Goal: Check status: Check status

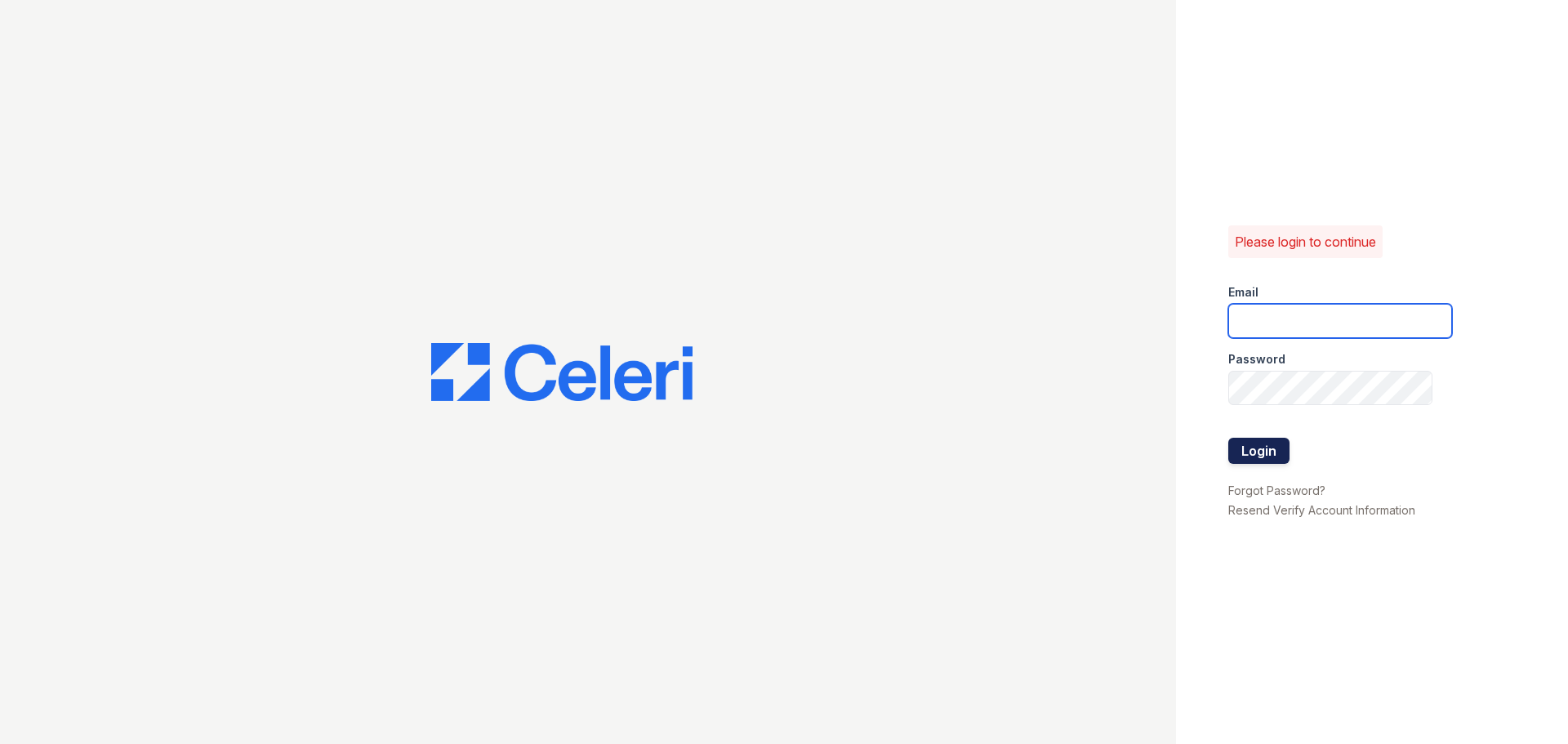
type input "arriveunionwharf@trinity-pm.com"
click at [1258, 463] on button "Login" at bounding box center [1258, 450] width 61 height 26
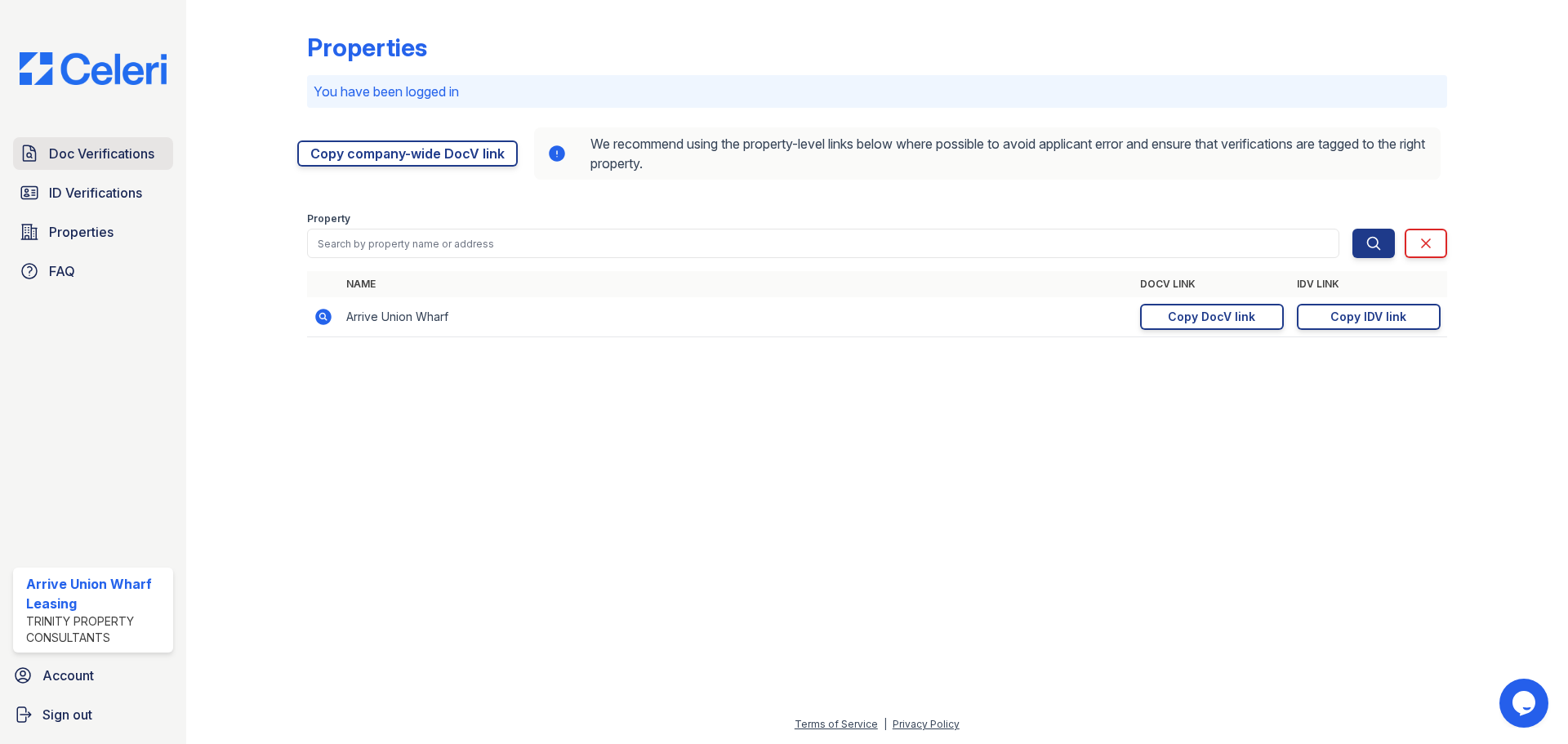
click at [119, 158] on span "Doc Verifications" at bounding box center [101, 153] width 105 height 19
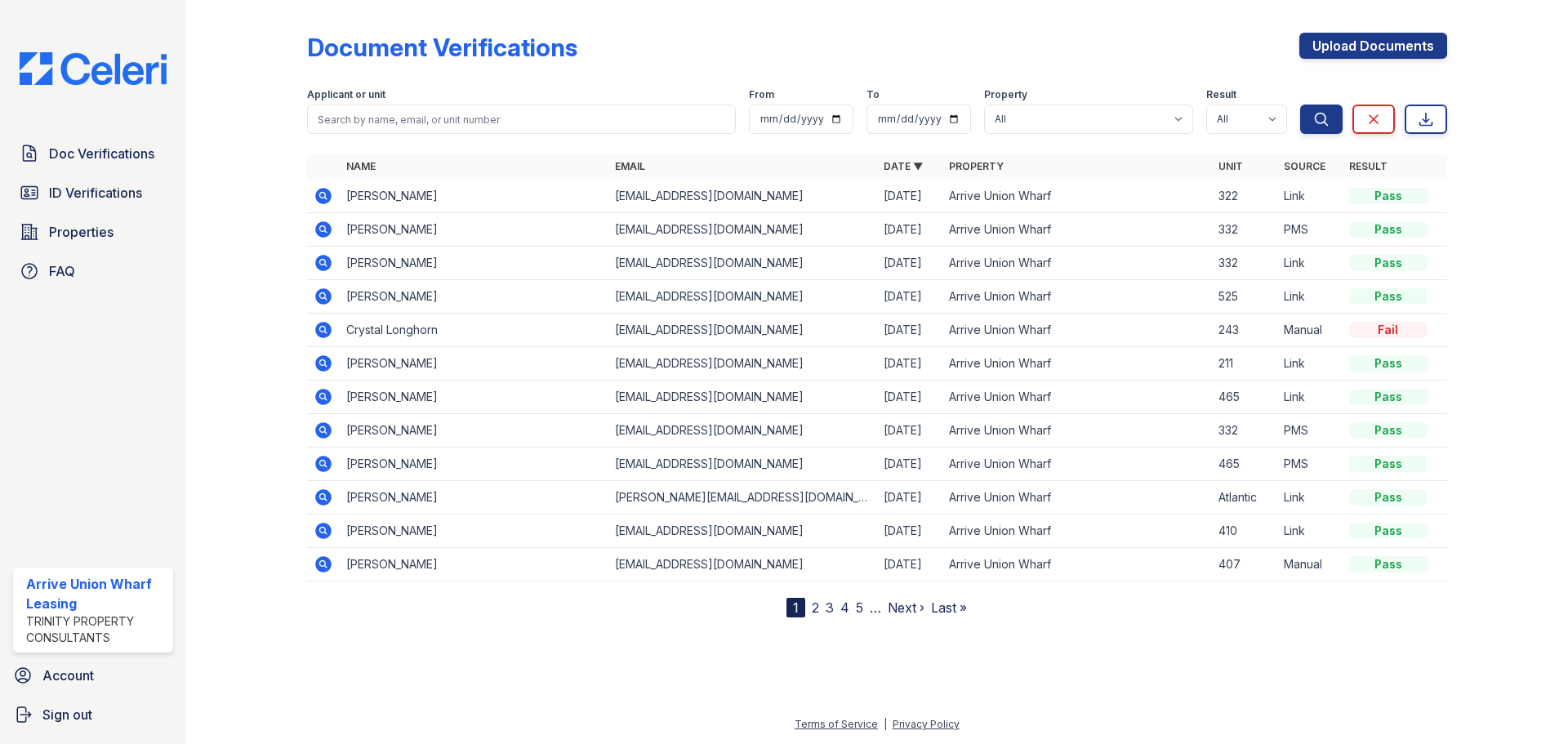
click at [326, 232] on icon at bounding box center [323, 229] width 19 height 19
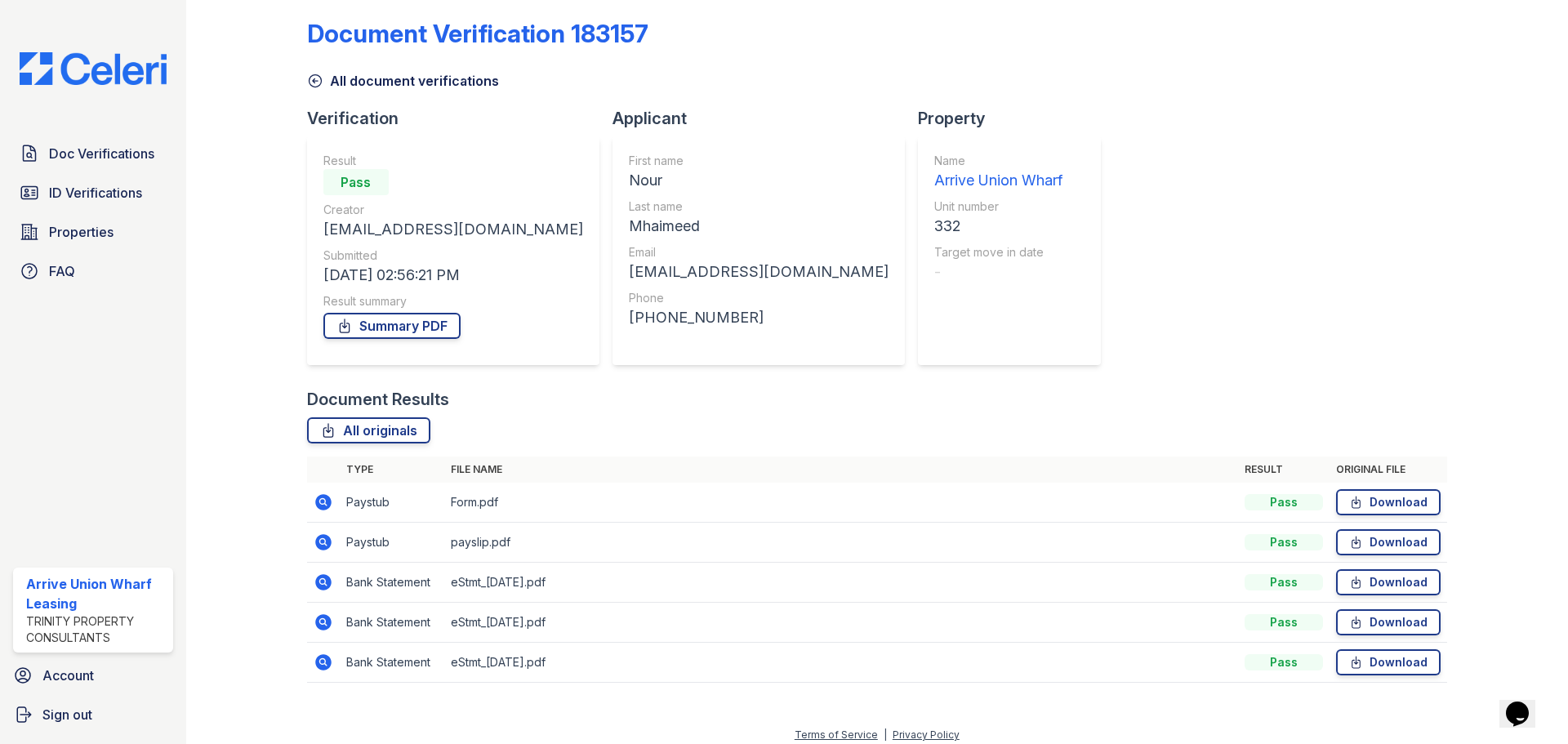
scroll to position [24, 0]
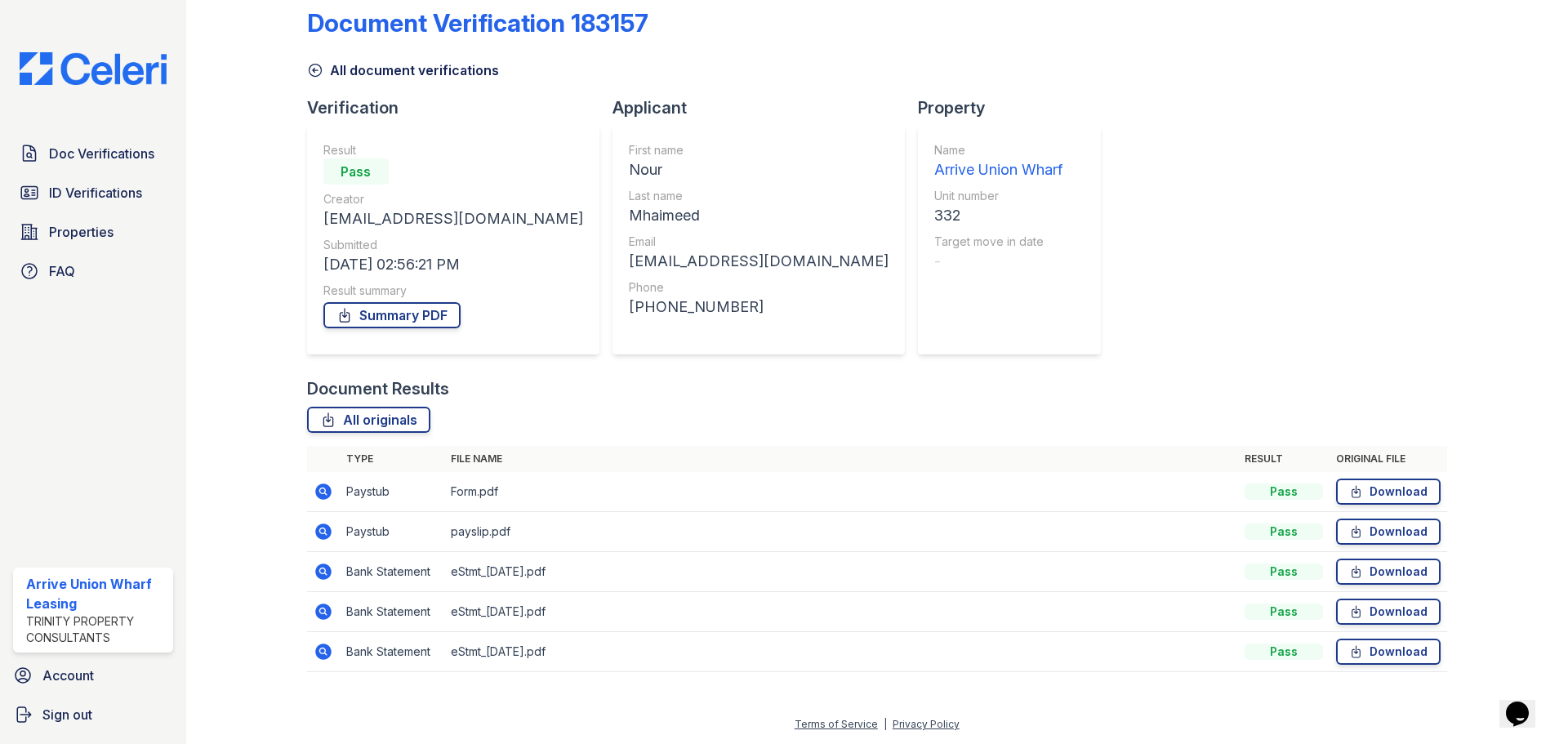
click at [321, 490] on icon at bounding box center [321, 490] width 4 height 4
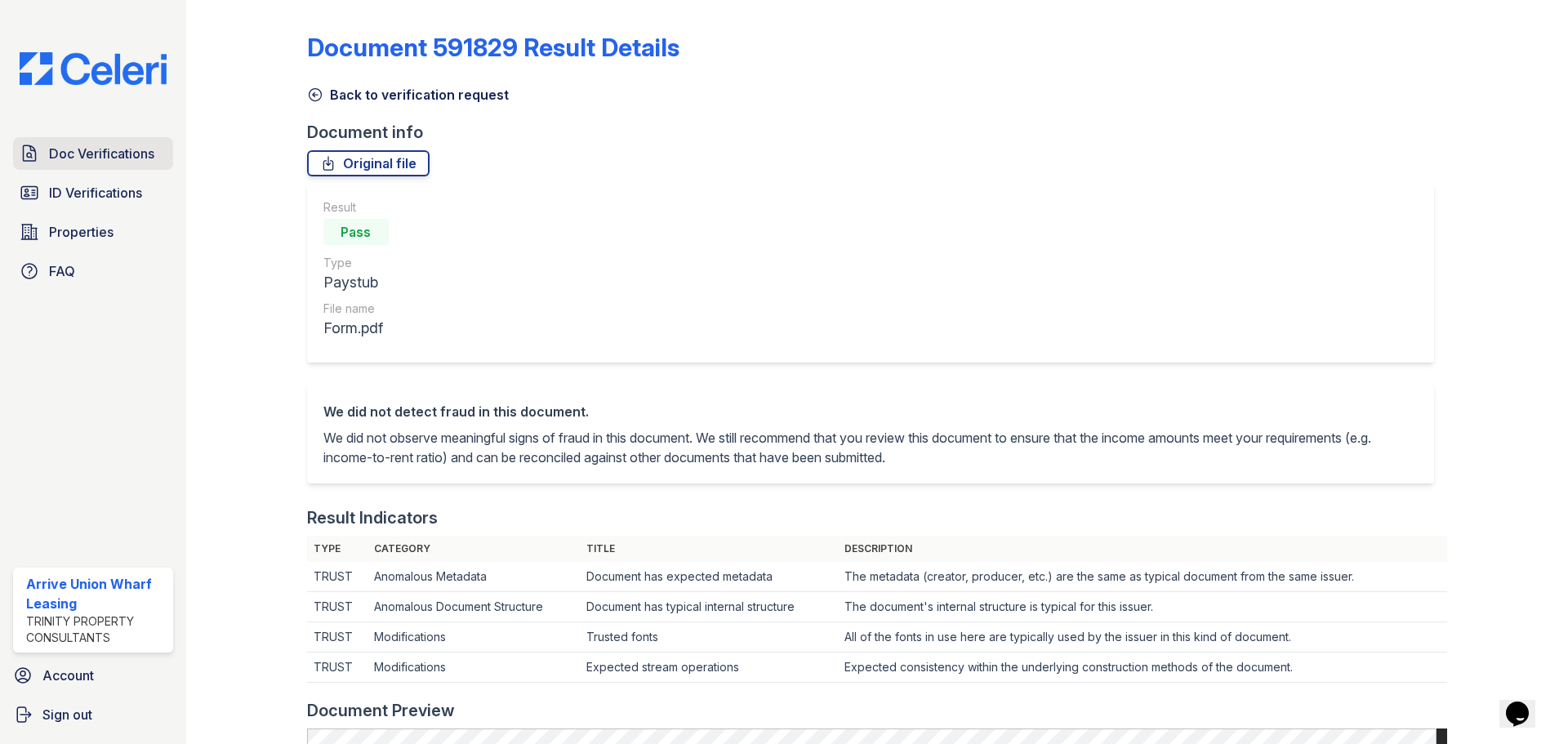
drag, startPoint x: 102, startPoint y: 147, endPoint x: 112, endPoint y: 153, distance: 11.7
click at [102, 147] on span "Doc Verifications" at bounding box center [101, 153] width 105 height 19
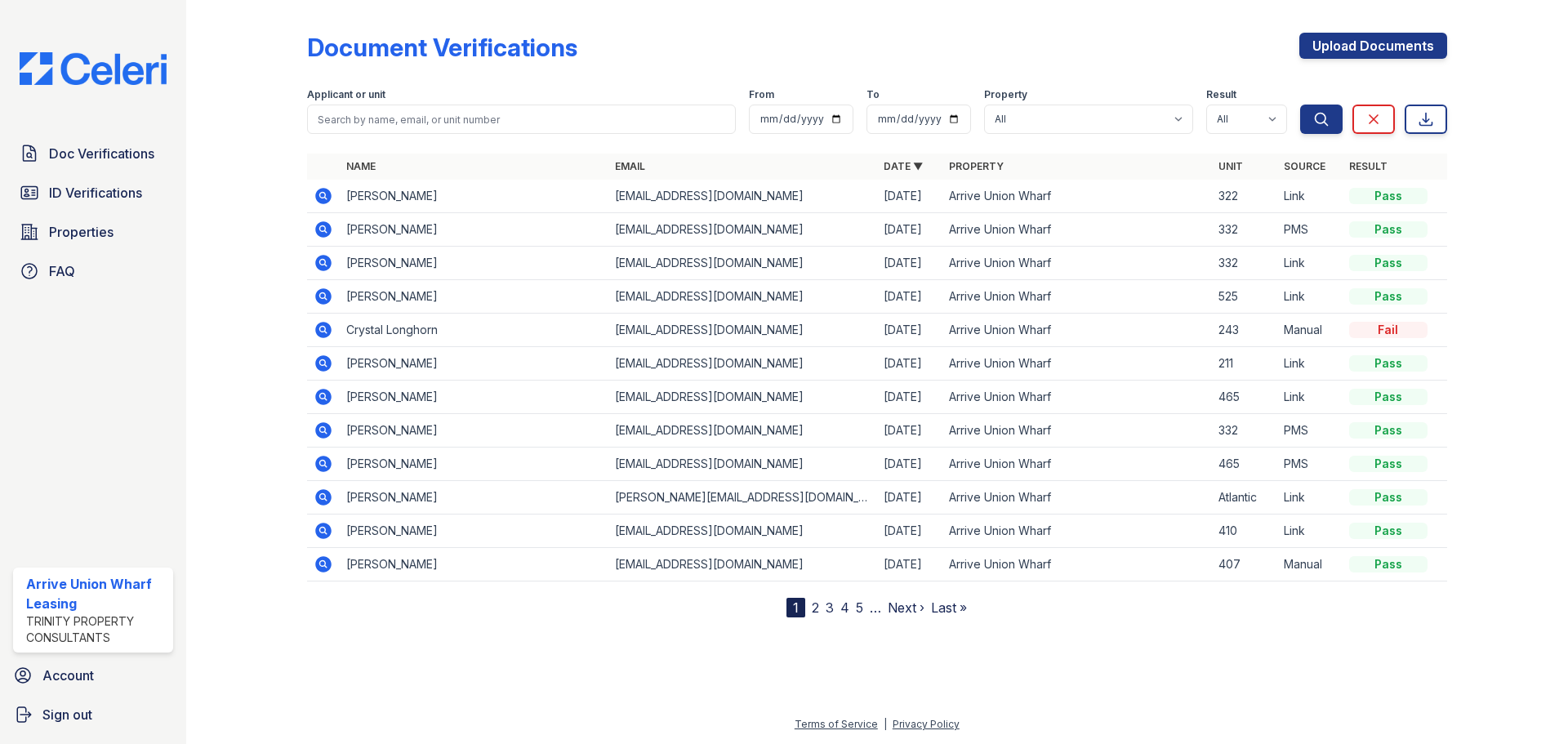
click at [324, 228] on icon at bounding box center [321, 228] width 4 height 4
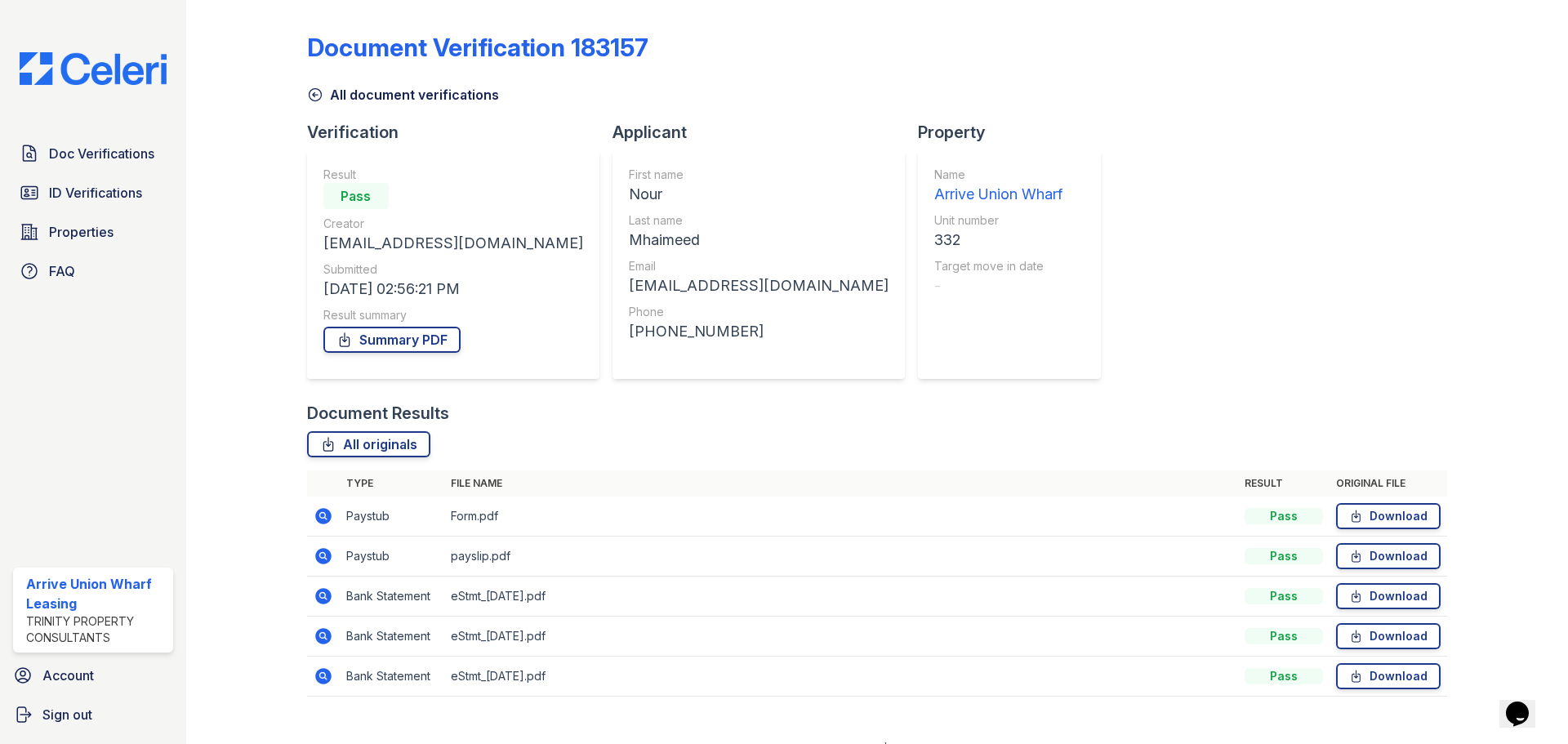
click at [327, 565] on icon at bounding box center [323, 556] width 19 height 19
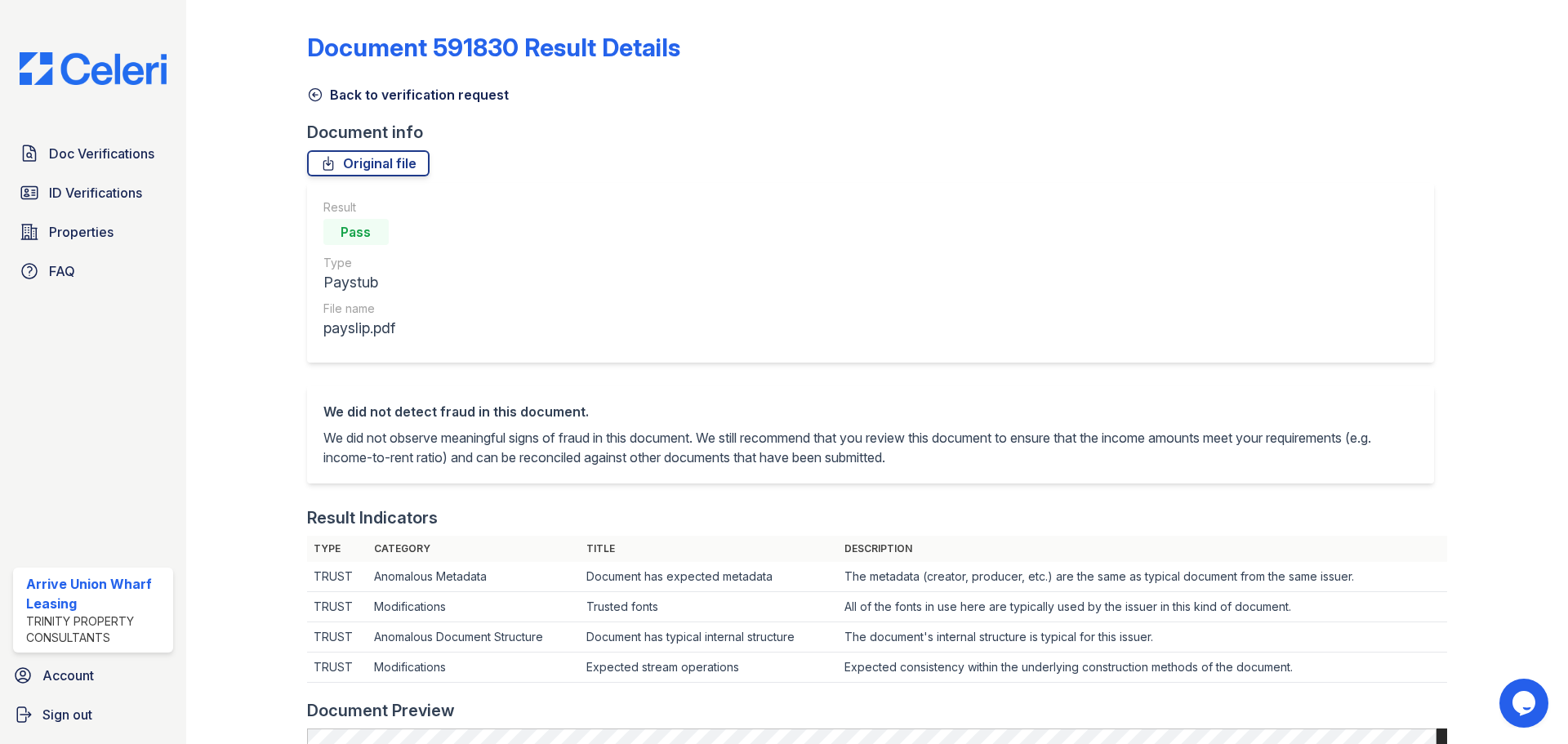
click at [313, 94] on icon at bounding box center [315, 95] width 13 height 13
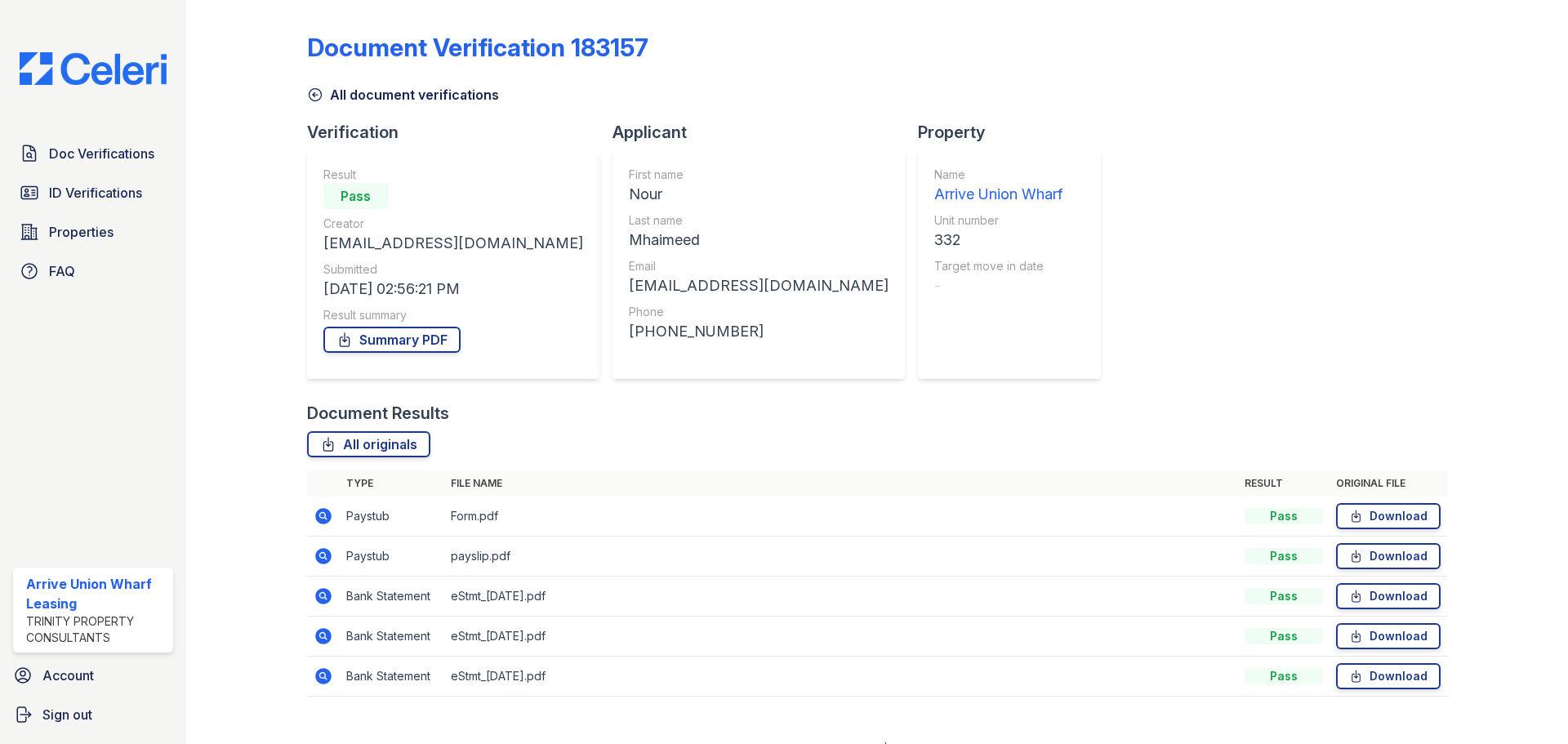
click at [320, 520] on icon at bounding box center [322, 516] width 16 height 16
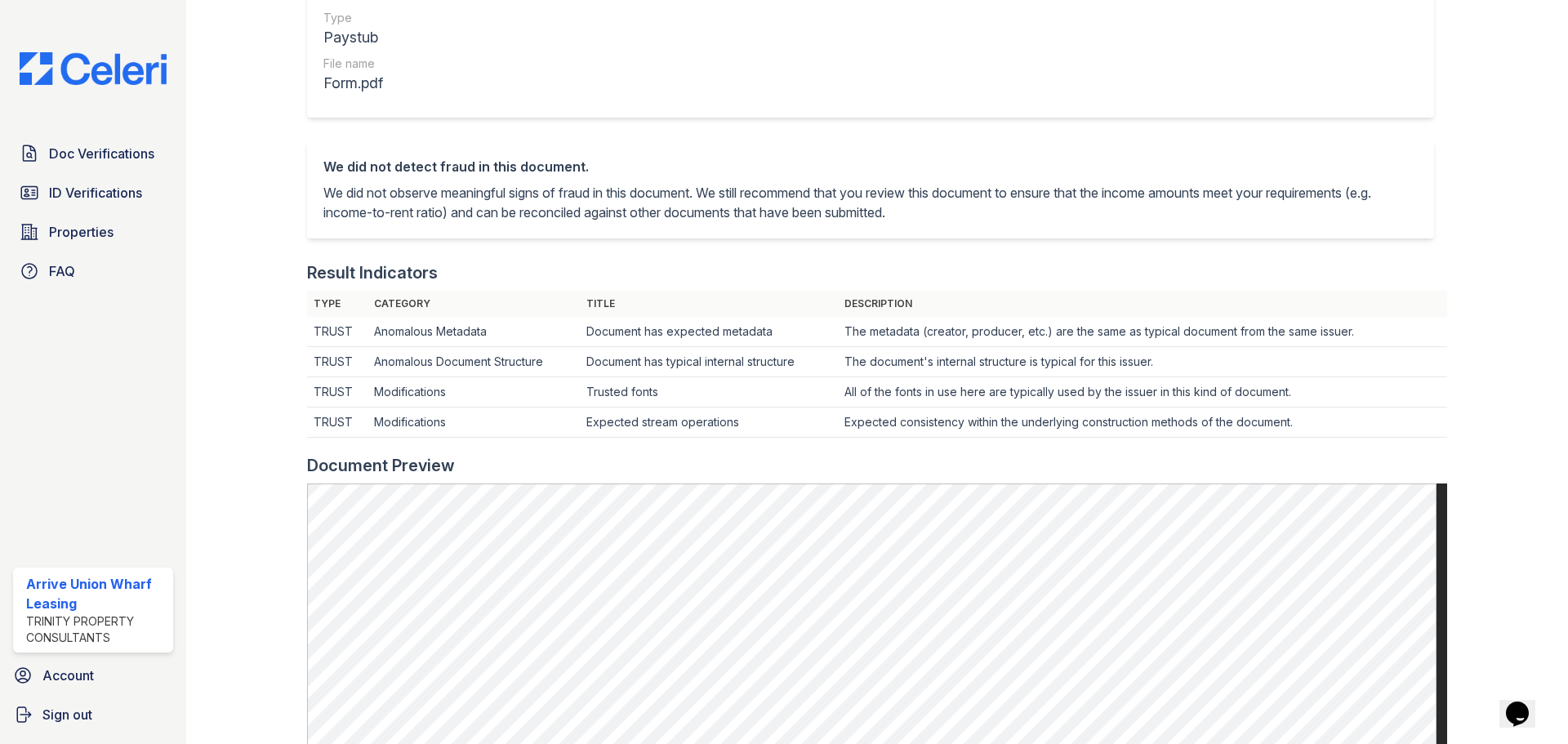
scroll to position [490, 0]
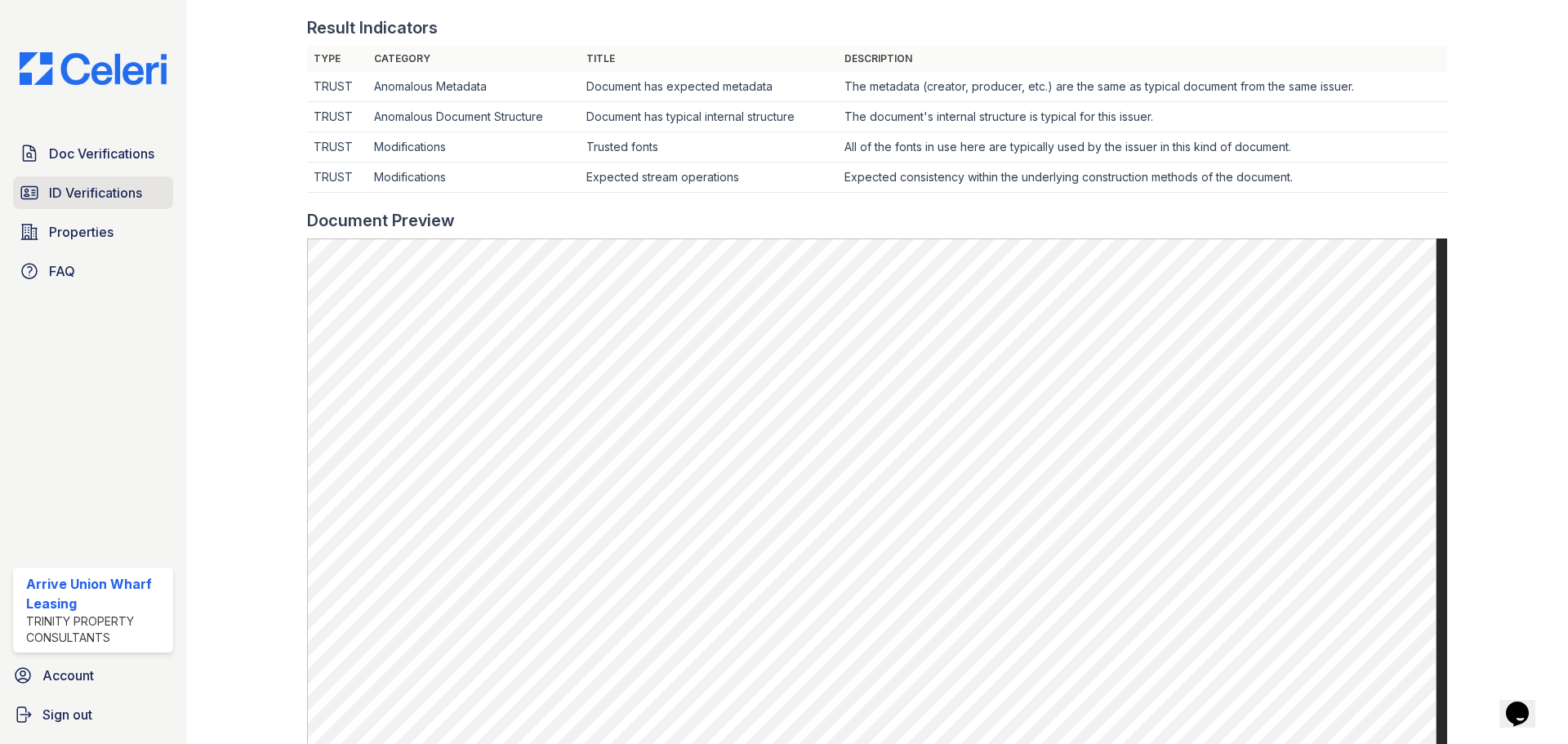
click at [102, 181] on link "ID Verifications" at bounding box center [93, 192] width 160 height 33
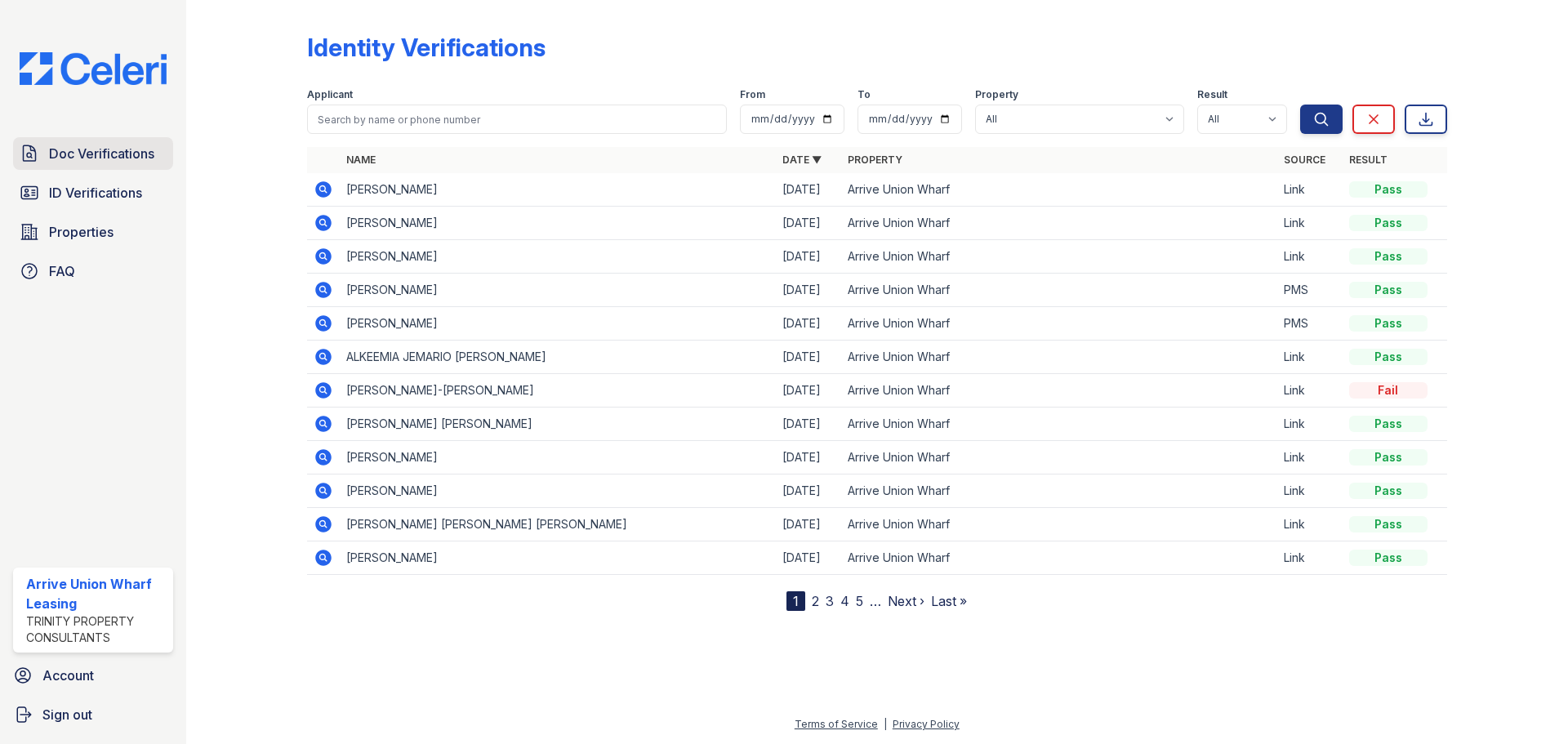
click at [118, 145] on span "Doc Verifications" at bounding box center [101, 153] width 105 height 19
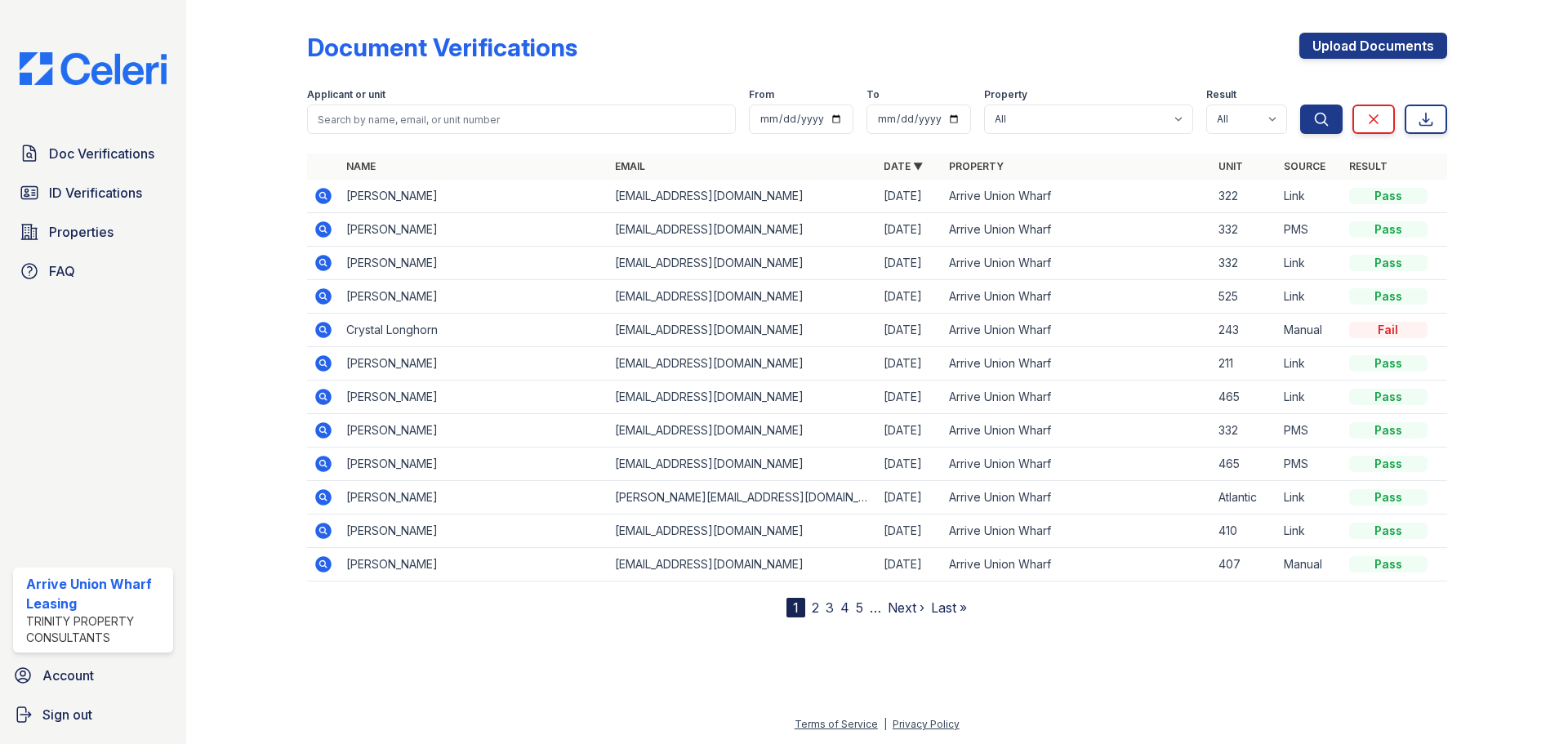
click at [319, 433] on icon at bounding box center [322, 430] width 16 height 16
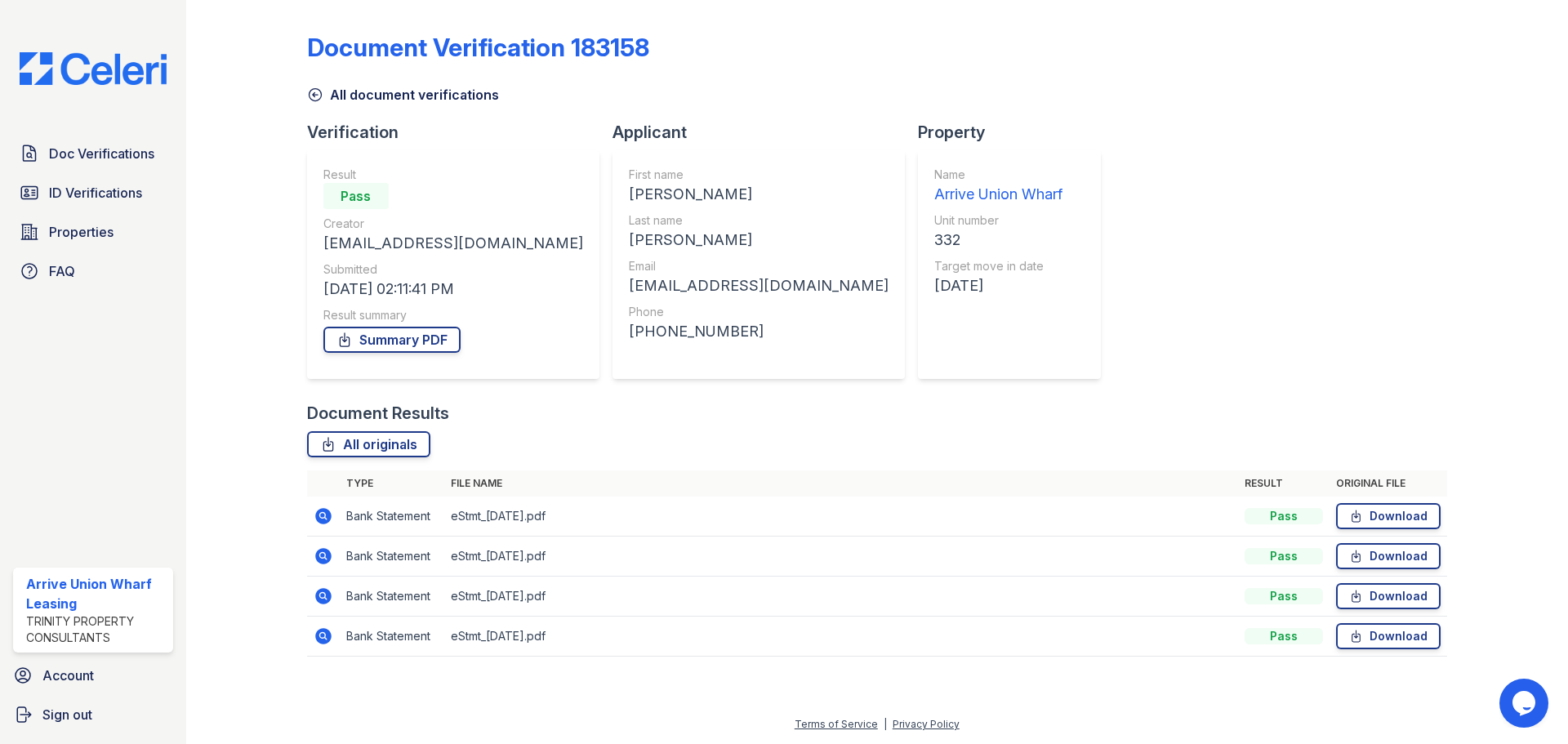
click at [327, 518] on icon at bounding box center [322, 516] width 16 height 16
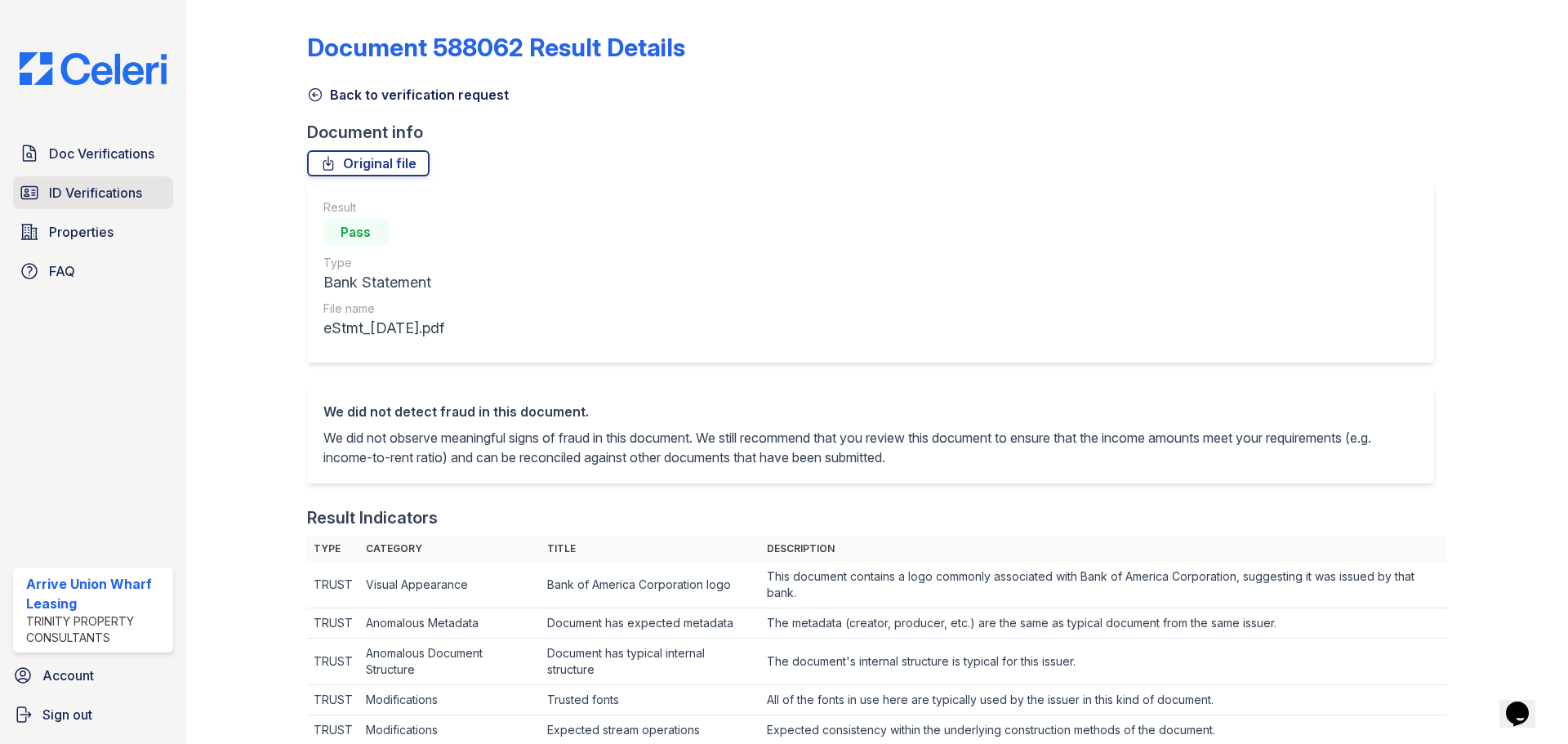
click at [119, 195] on span "ID Verifications" at bounding box center [95, 192] width 93 height 19
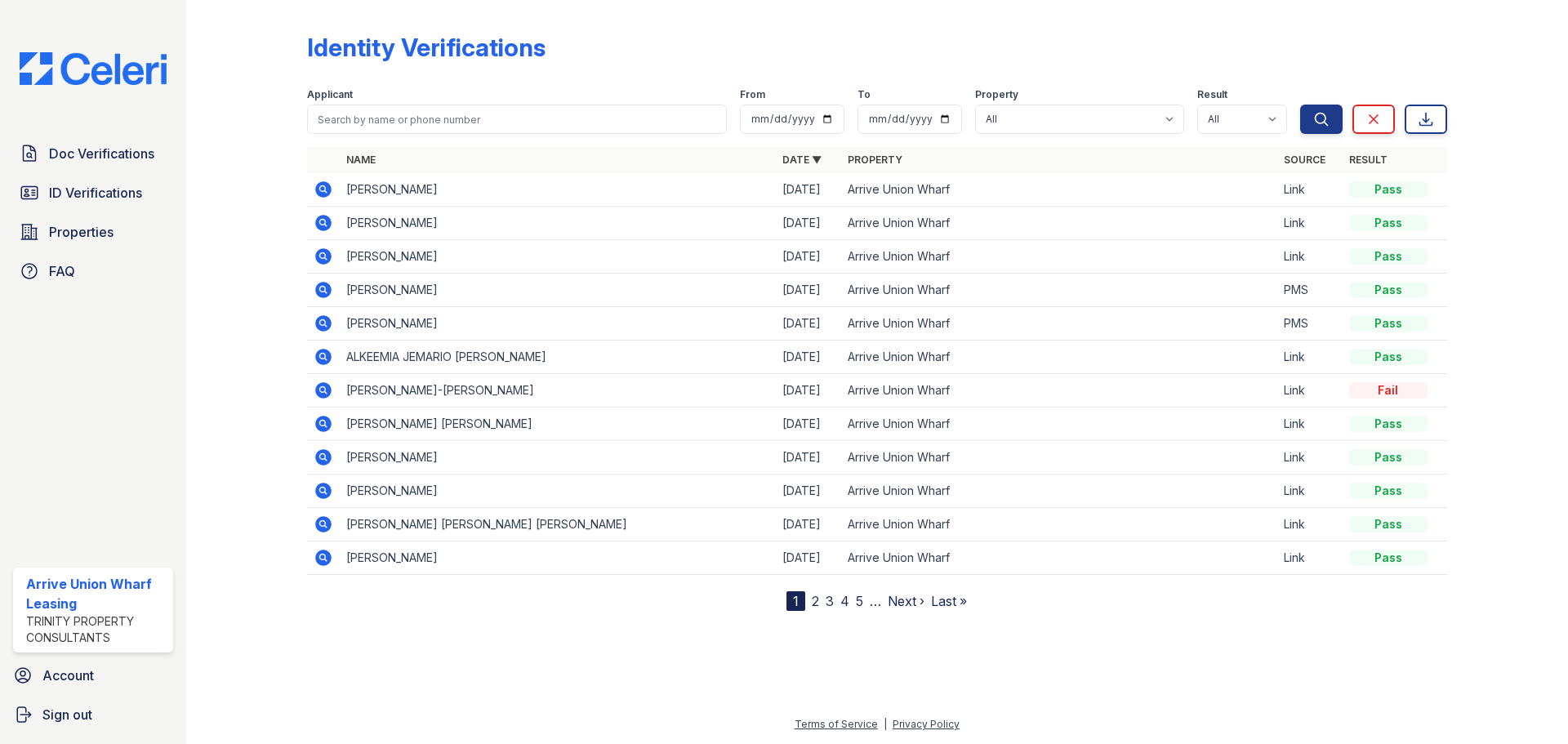
click at [326, 495] on icon at bounding box center [322, 490] width 16 height 16
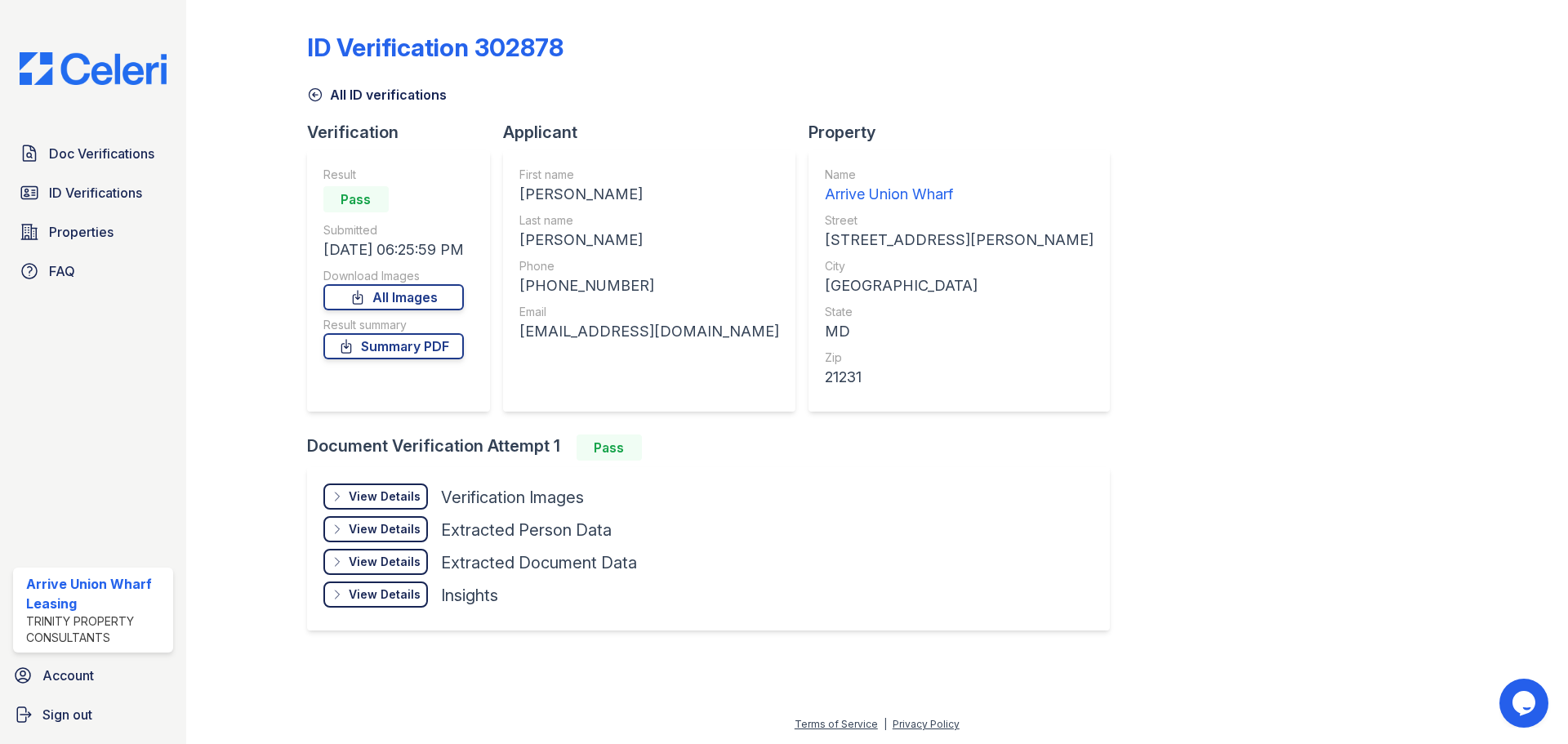
click at [379, 481] on div "View Details Details Hide Details Details Verification Images Face Open Documen…" at bounding box center [708, 548] width 802 height 164
click at [381, 487] on div "View Details Details" at bounding box center [375, 496] width 105 height 26
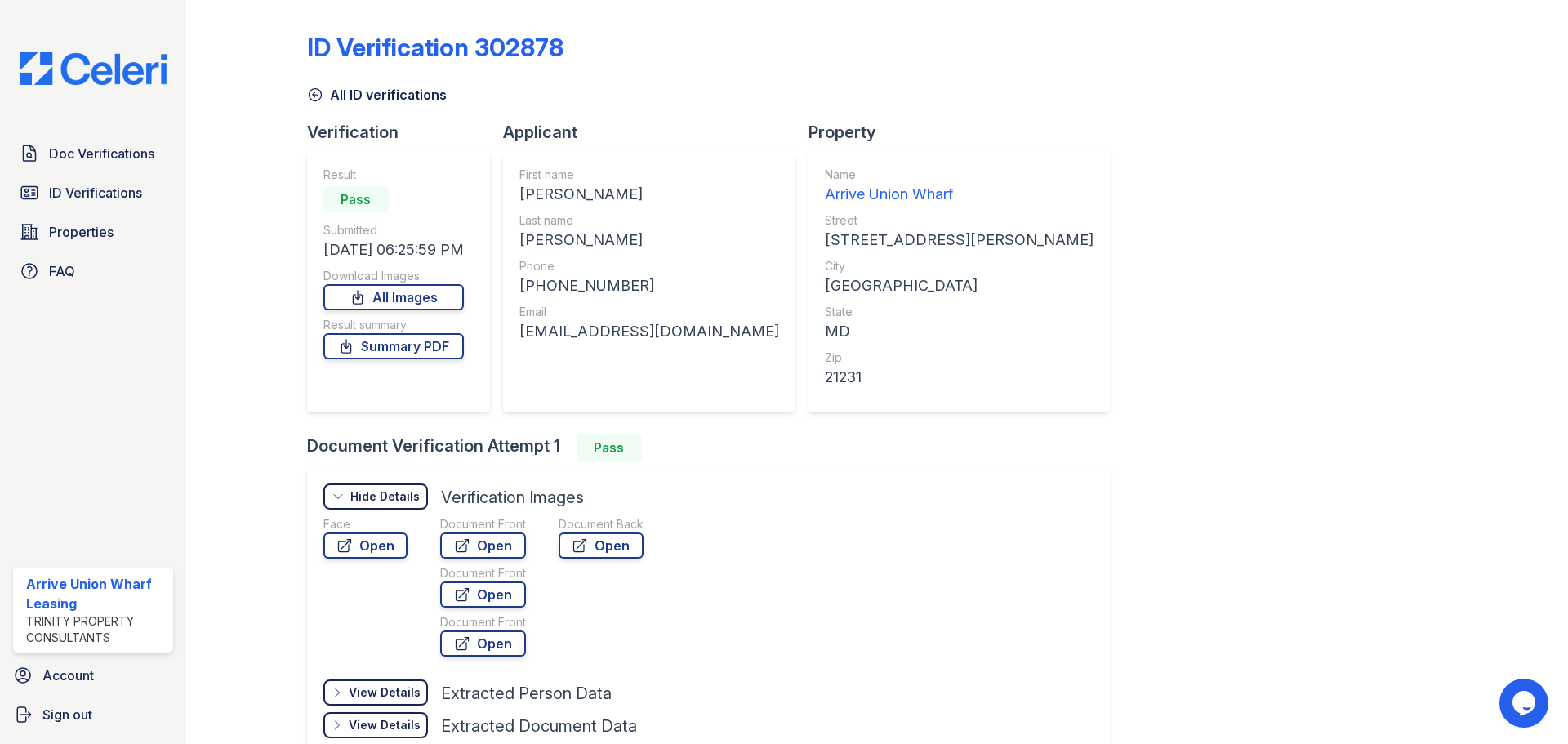
click at [389, 491] on div "Hide Details" at bounding box center [384, 496] width 70 height 16
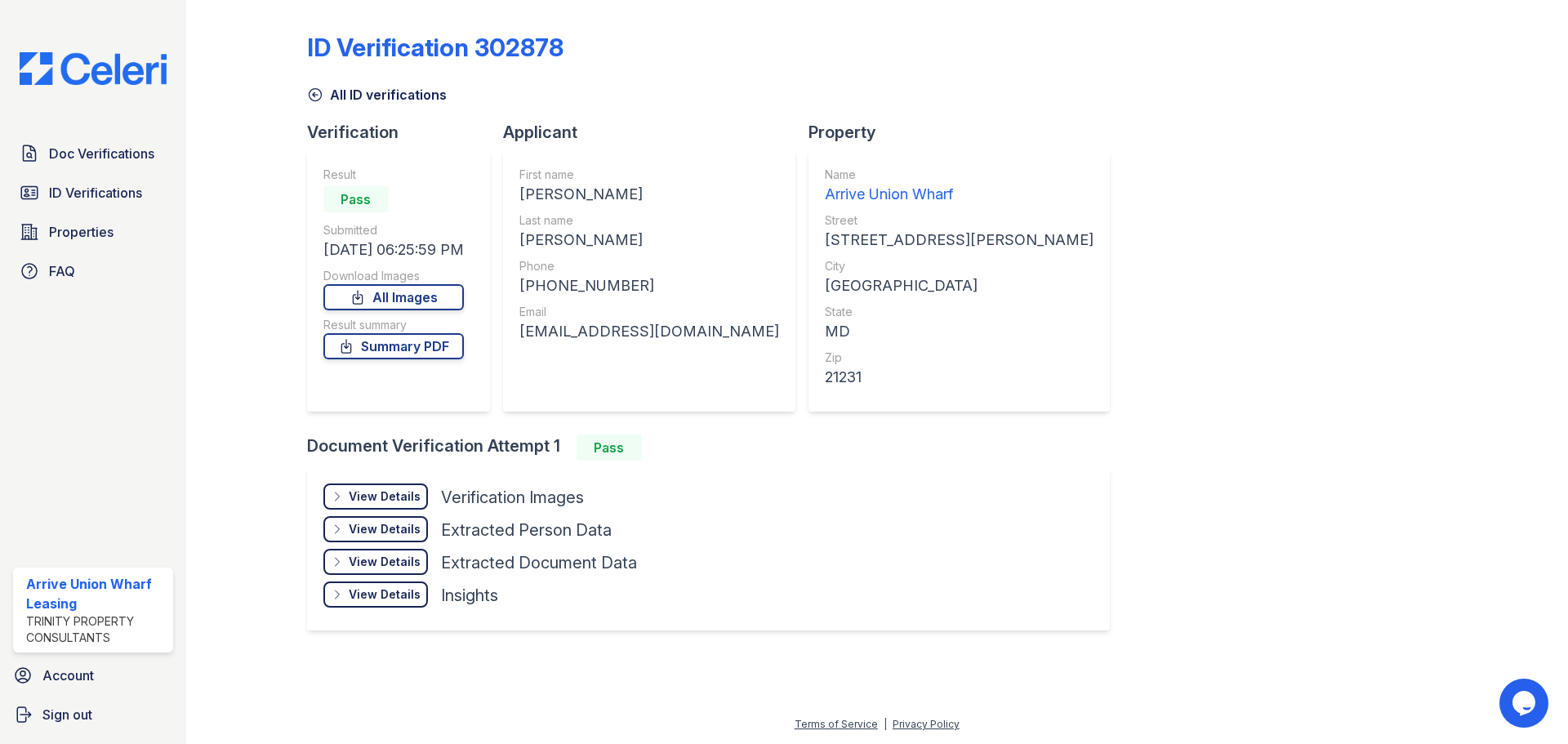
click at [373, 495] on div "View Details" at bounding box center [384, 496] width 72 height 16
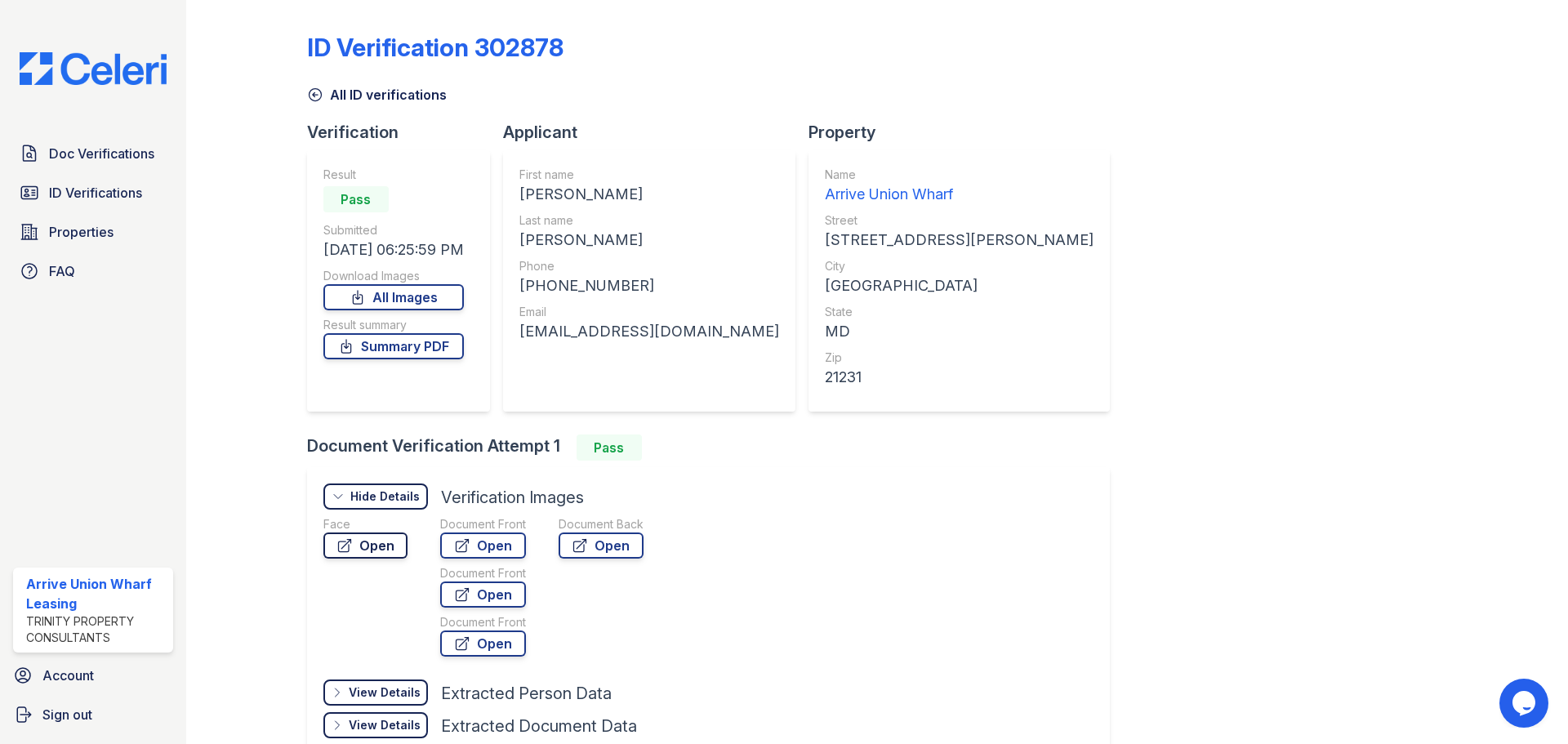
click at [367, 553] on link "Open" at bounding box center [365, 545] width 84 height 26
click at [111, 191] on span "ID Verifications" at bounding box center [95, 192] width 93 height 19
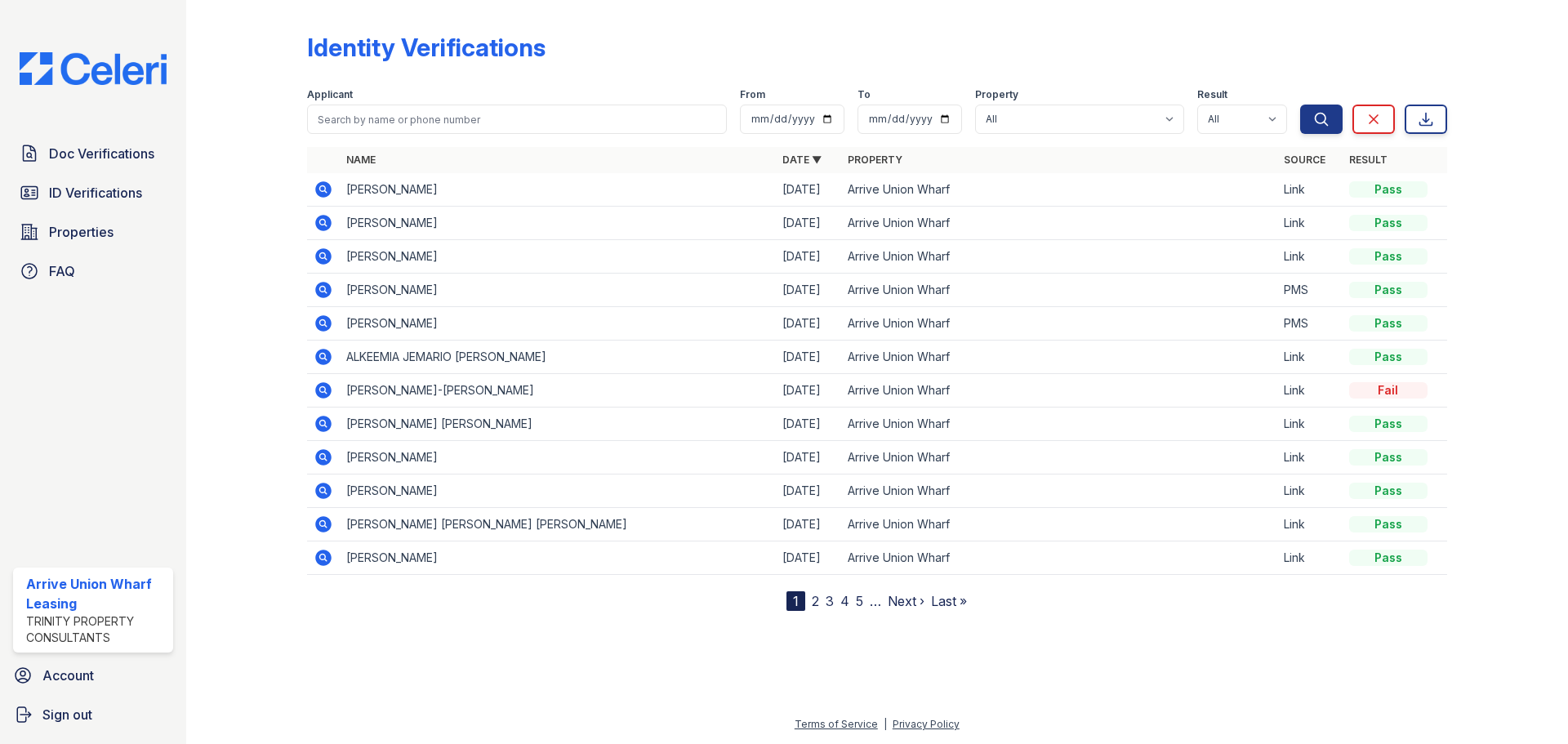
click at [325, 322] on icon at bounding box center [323, 323] width 19 height 19
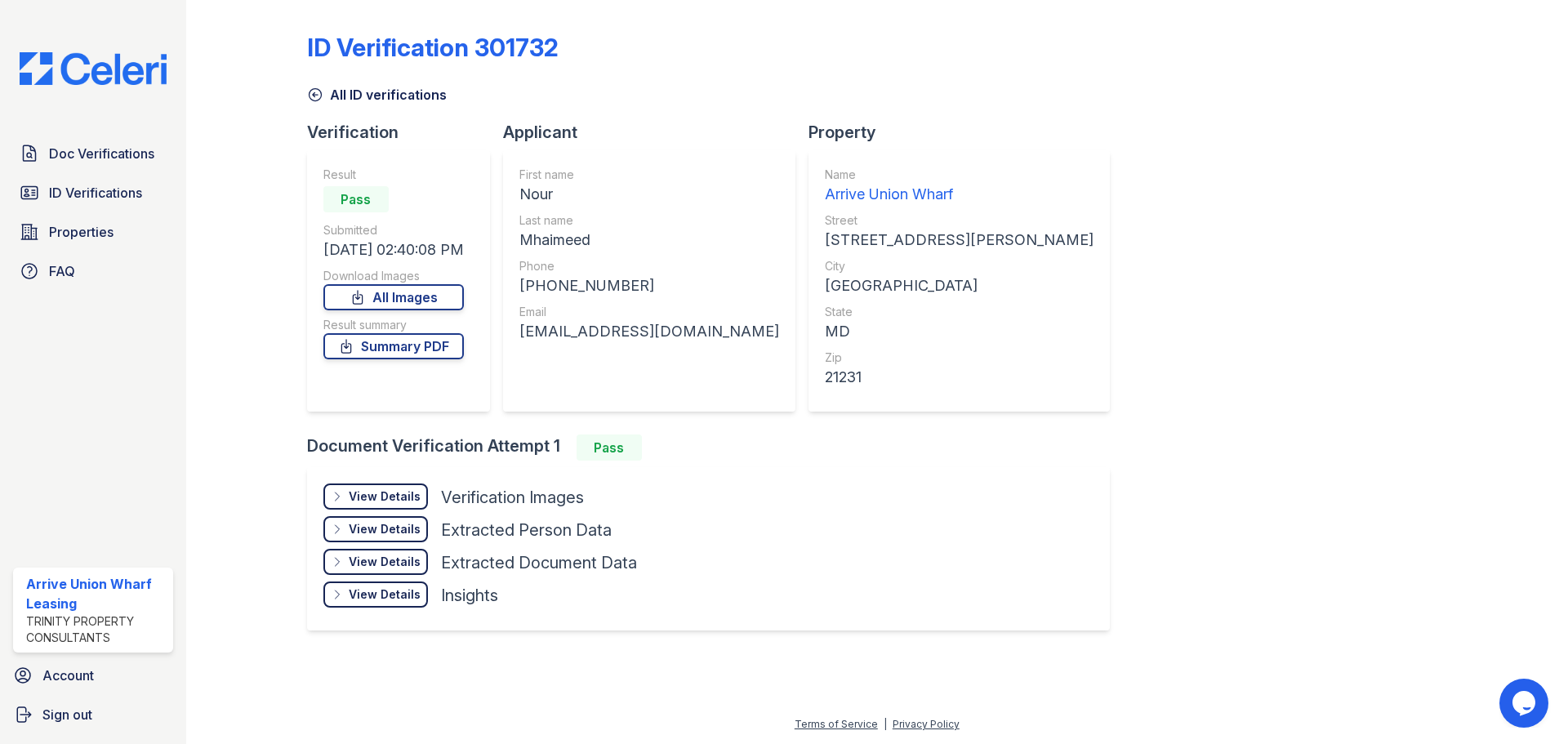
click at [381, 500] on div "View Details" at bounding box center [384, 496] width 72 height 16
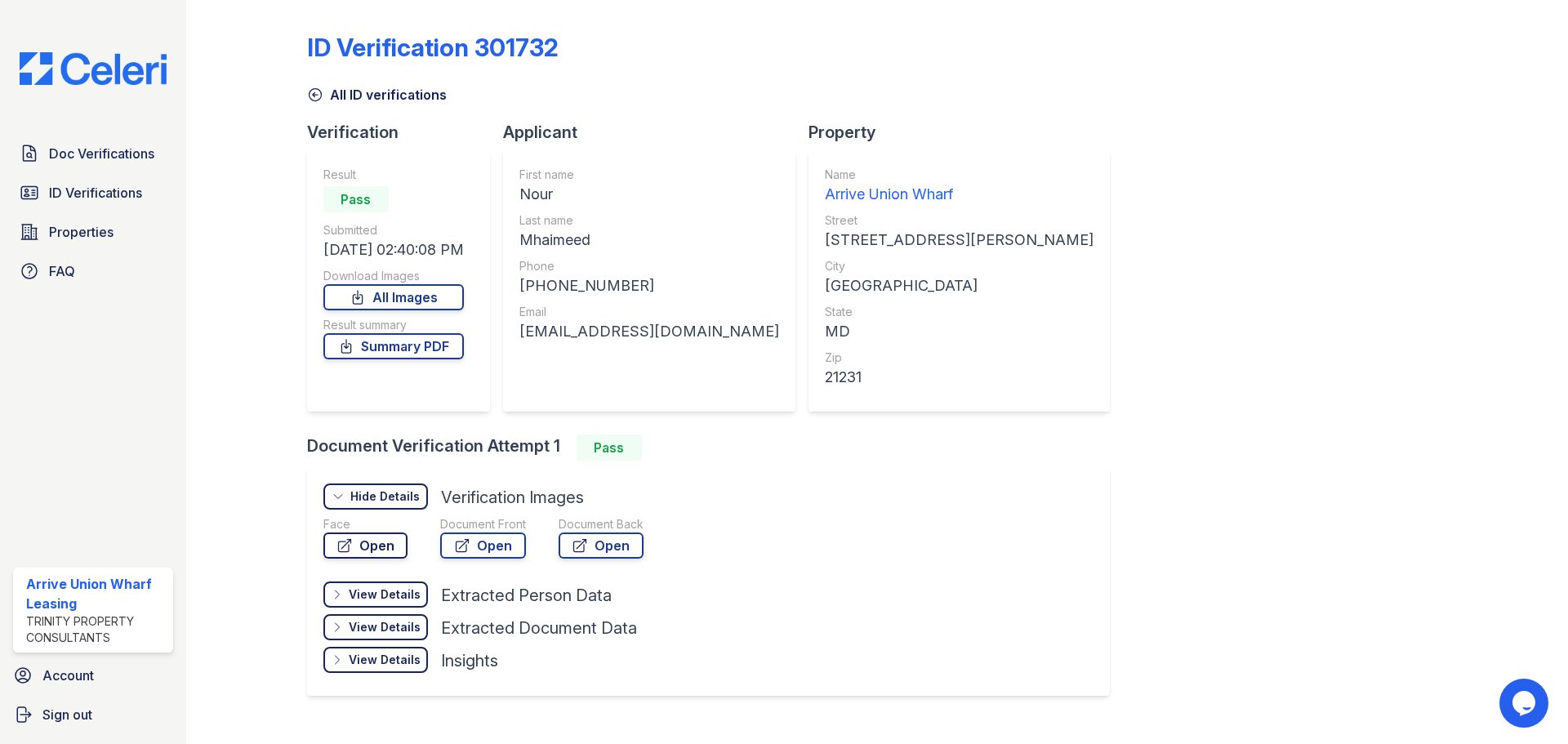
click at [382, 536] on link "Open" at bounding box center [365, 545] width 84 height 26
